Goal: Information Seeking & Learning: Check status

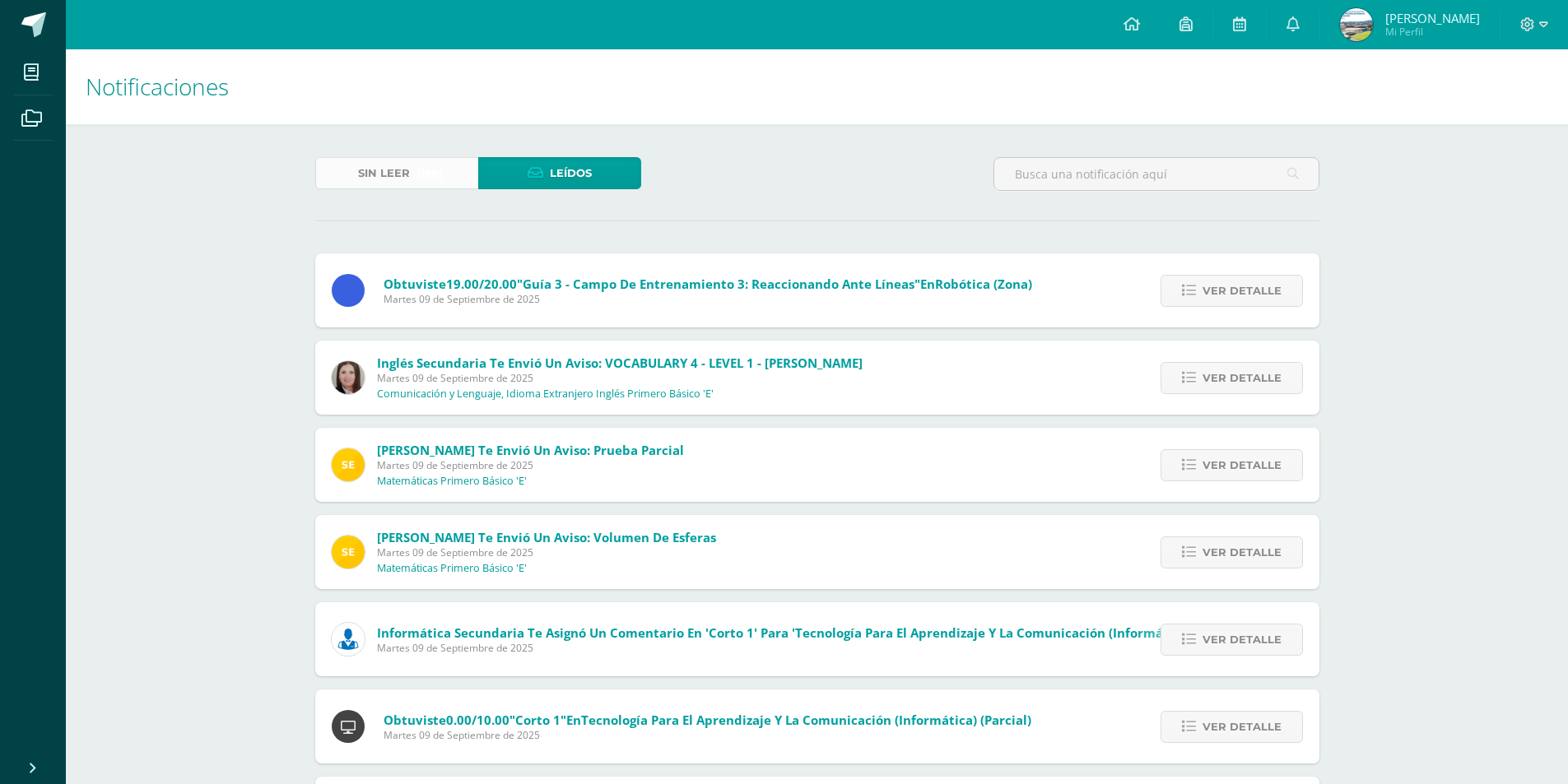
click at [381, 166] on span "Sin leer" at bounding box center [384, 172] width 52 height 30
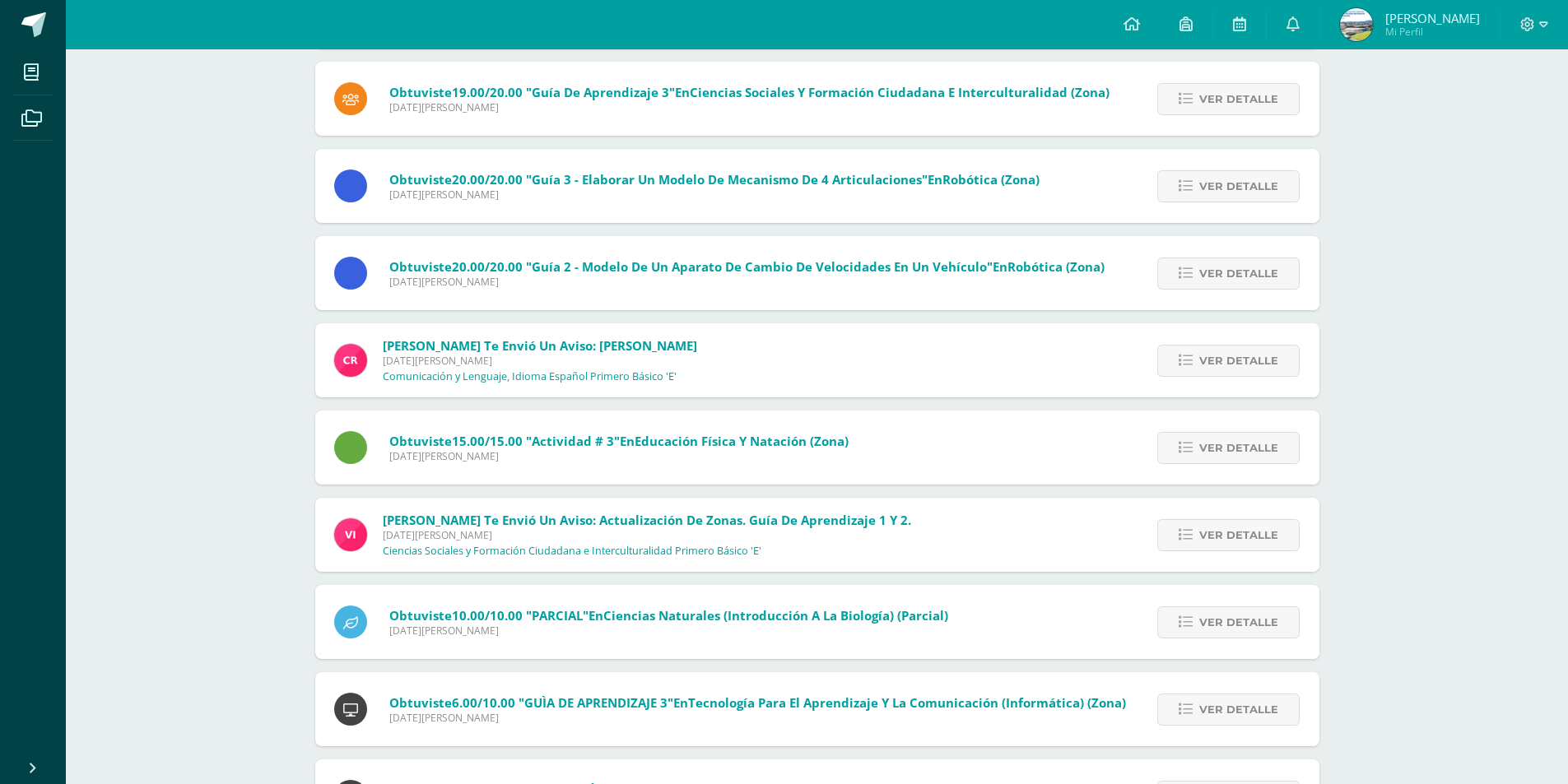
scroll to position [16751, 0]
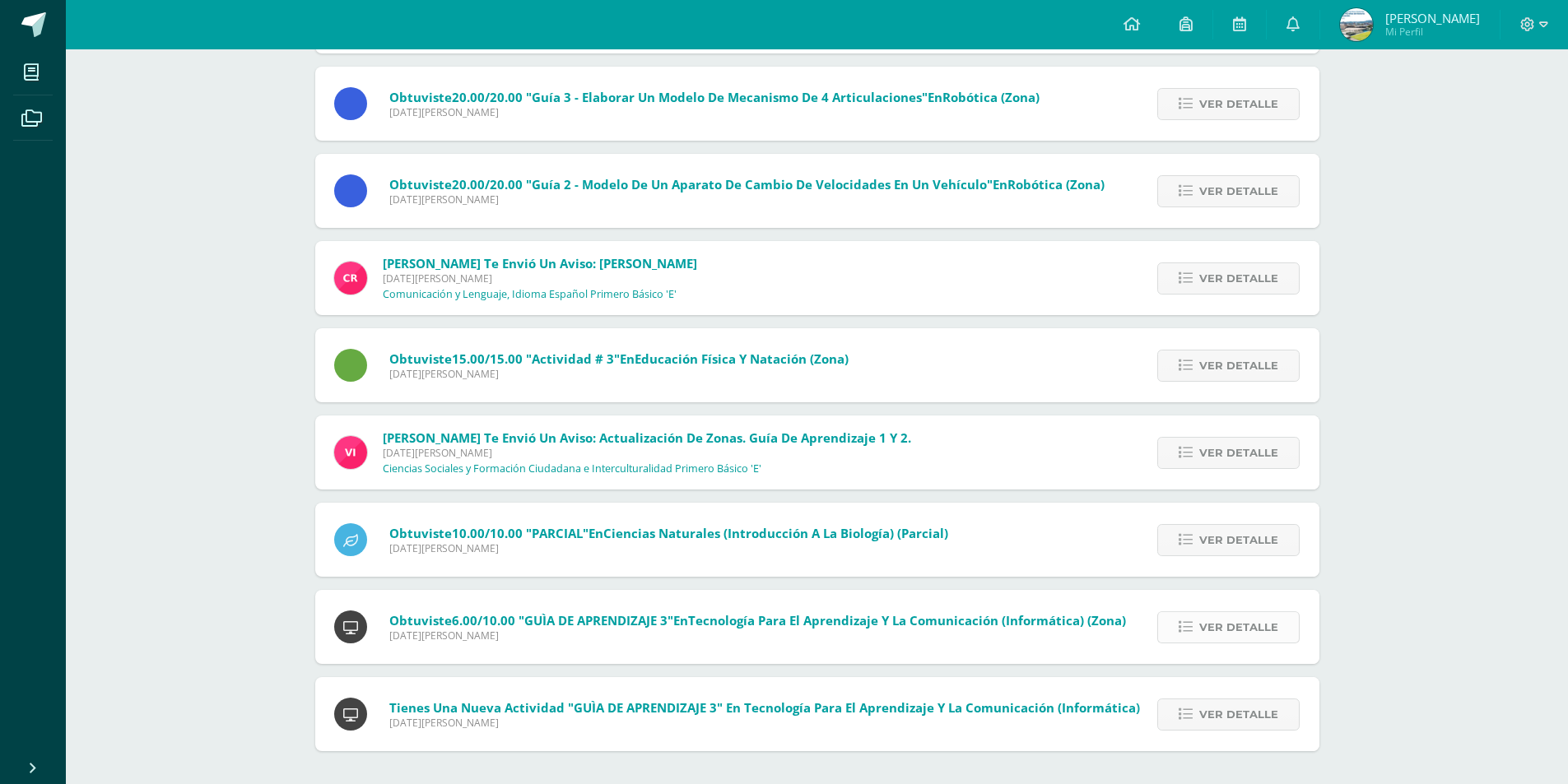
click at [1202, 630] on span "Ver detalle" at bounding box center [1239, 626] width 79 height 30
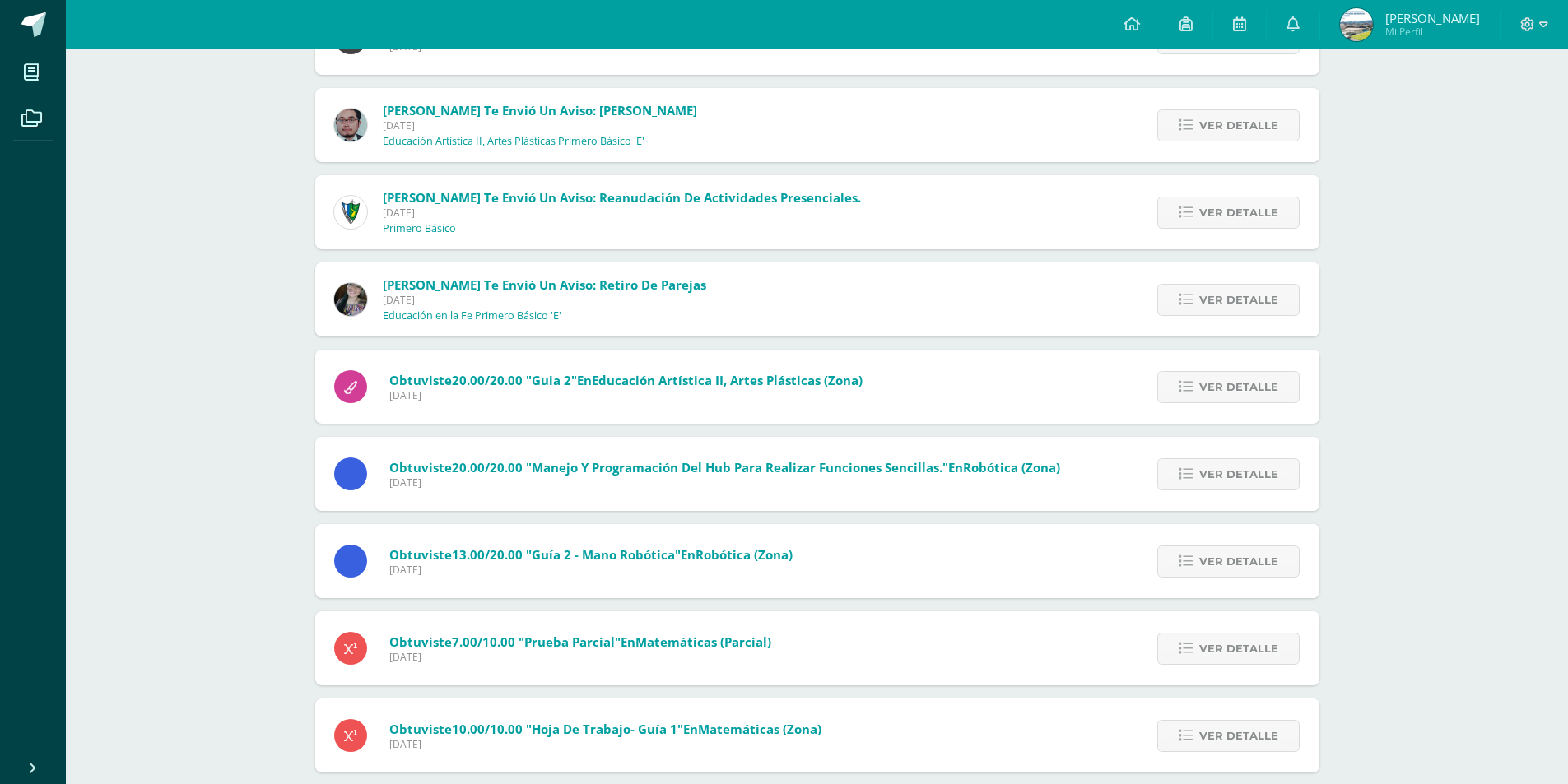
scroll to position [0, 0]
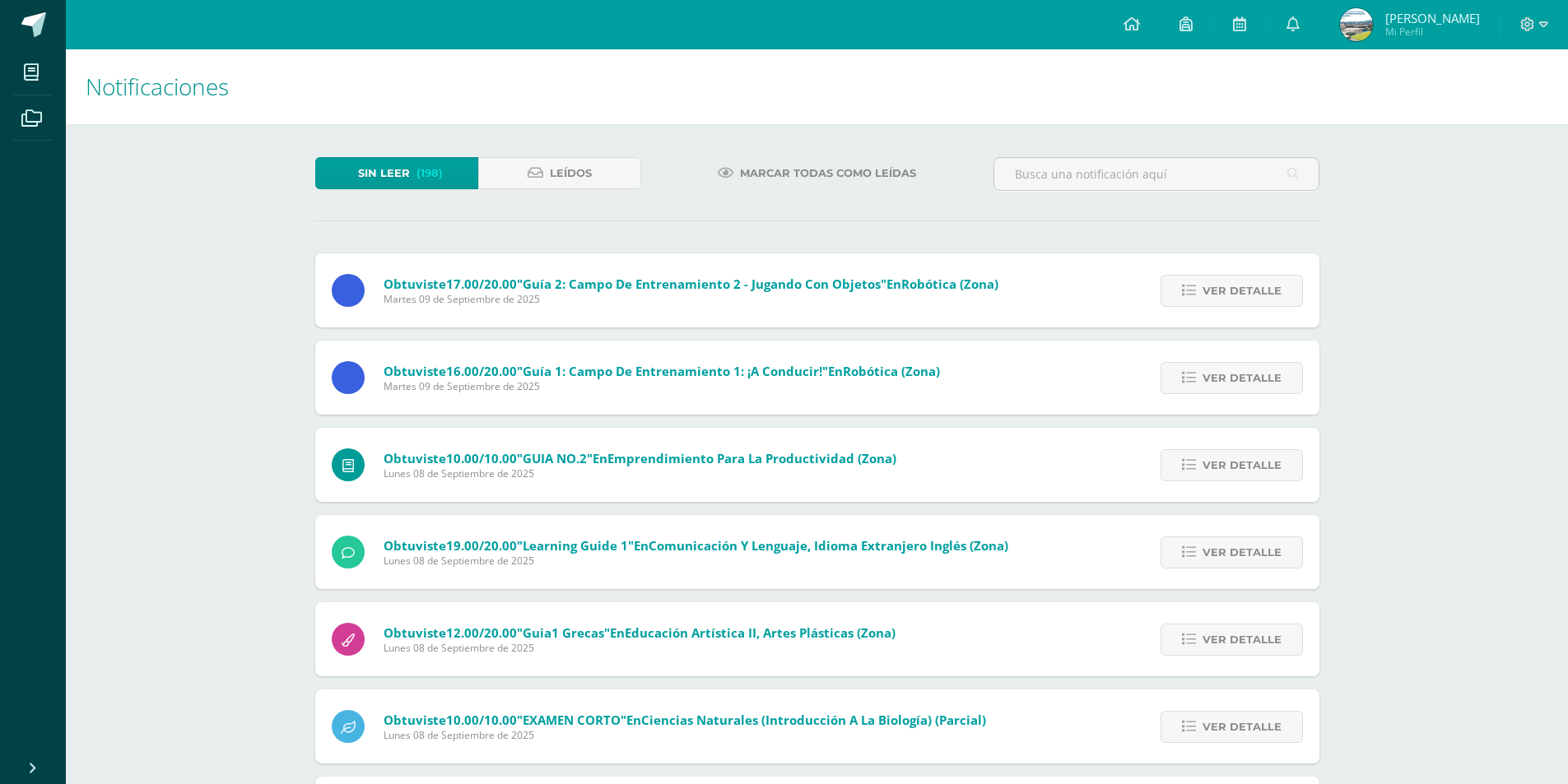
click at [1422, 23] on span "[PERSON_NAME]" at bounding box center [1433, 17] width 95 height 16
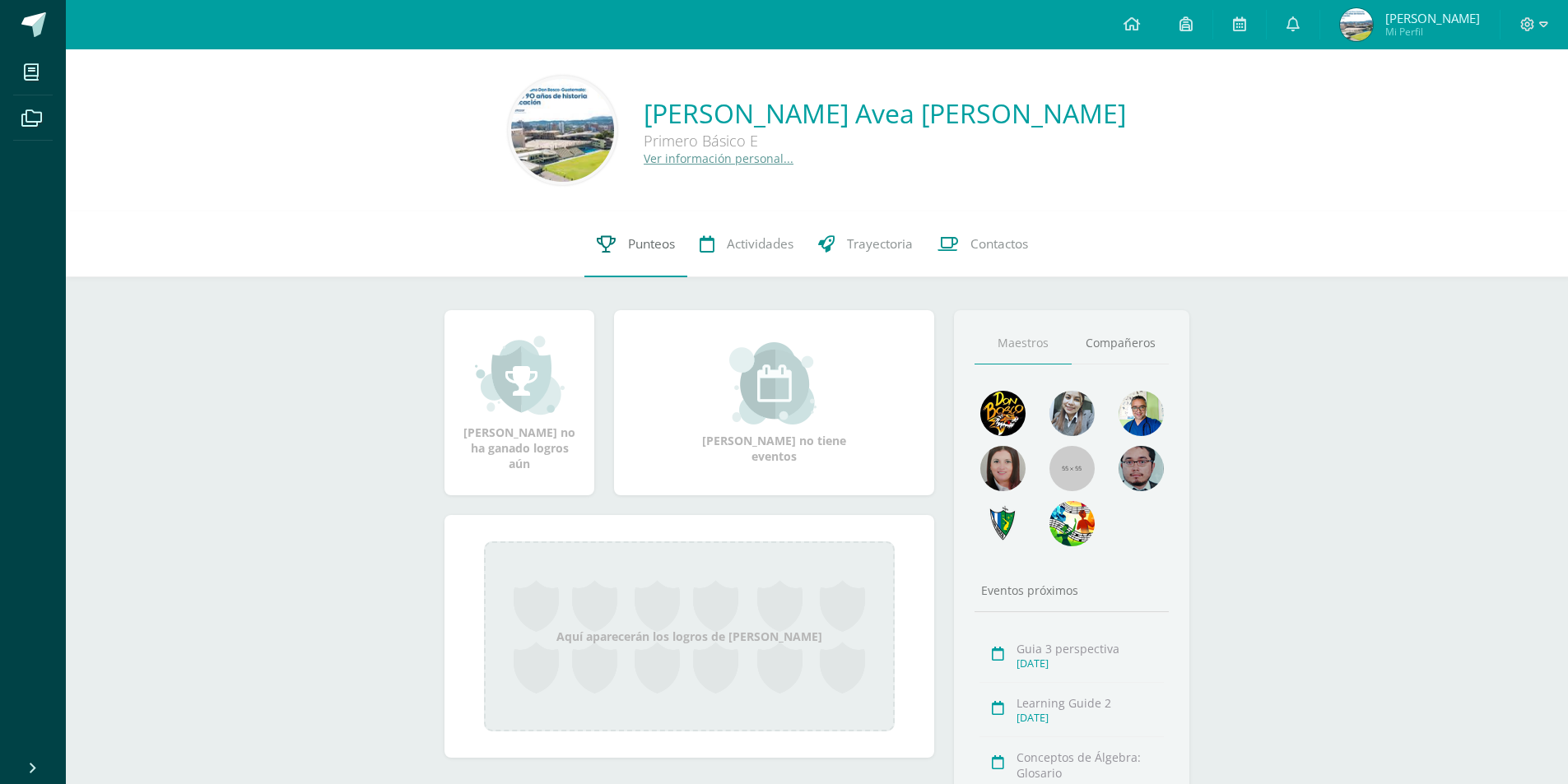
click at [651, 250] on span "Punteos" at bounding box center [651, 244] width 47 height 17
